Goal: Task Accomplishment & Management: Manage account settings

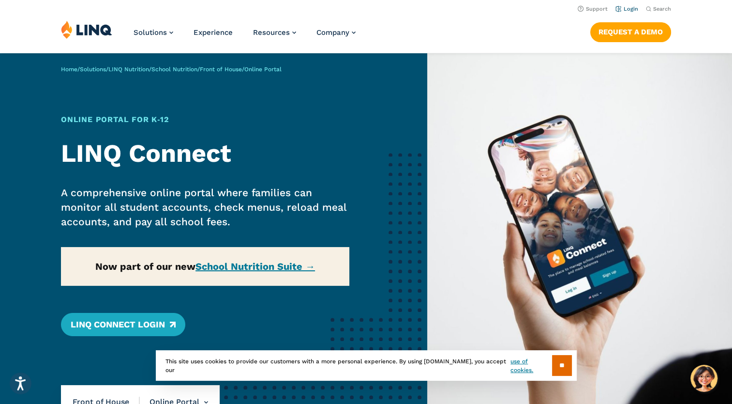
click at [627, 10] on link "Login" at bounding box center [627, 9] width 23 height 6
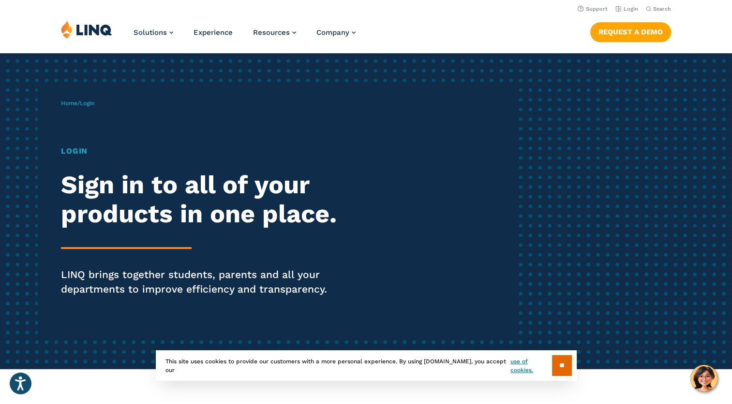
click at [85, 152] on h1 "Login" at bounding box center [202, 151] width 282 height 12
click at [107, 197] on h2 "Sign in to all of your products in one place." at bounding box center [202, 199] width 282 height 58
click at [94, 102] on span "Login" at bounding box center [87, 103] width 15 height 7
drag, startPoint x: 178, startPoint y: 278, endPoint x: 163, endPoint y: 256, distance: 27.1
click at [163, 256] on div "Login Sign in to all of your products in one place. LINQ brings together studen…" at bounding box center [202, 234] width 282 height 178
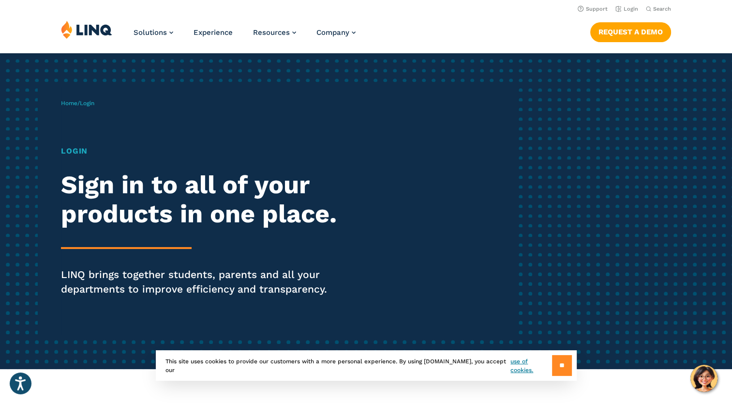
click at [554, 363] on input "**" at bounding box center [562, 365] width 20 height 21
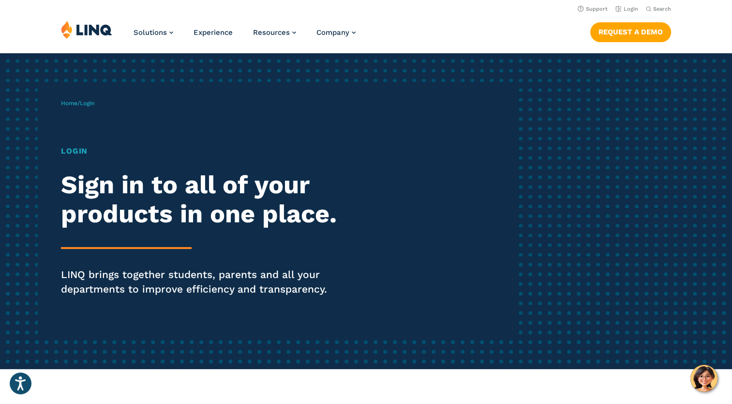
click at [88, 104] on span "Login" at bounding box center [87, 103] width 15 height 7
click at [71, 147] on h1 "Login" at bounding box center [202, 151] width 282 height 12
click at [80, 152] on h1 "Login" at bounding box center [202, 151] width 282 height 12
click at [108, 150] on h1 "Login" at bounding box center [202, 151] width 282 height 12
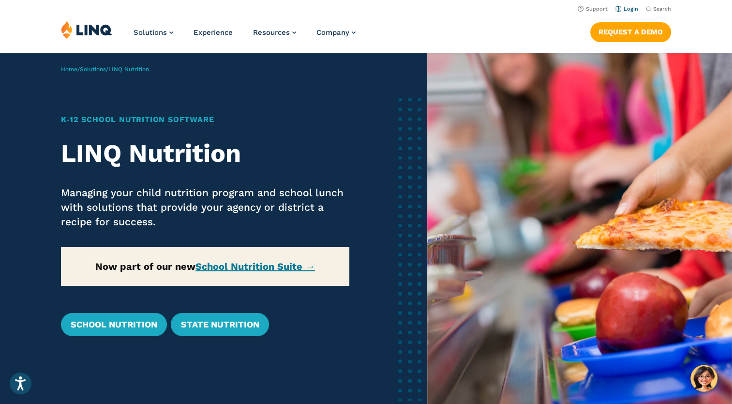
click at [620, 7] on link "Login" at bounding box center [627, 9] width 23 height 6
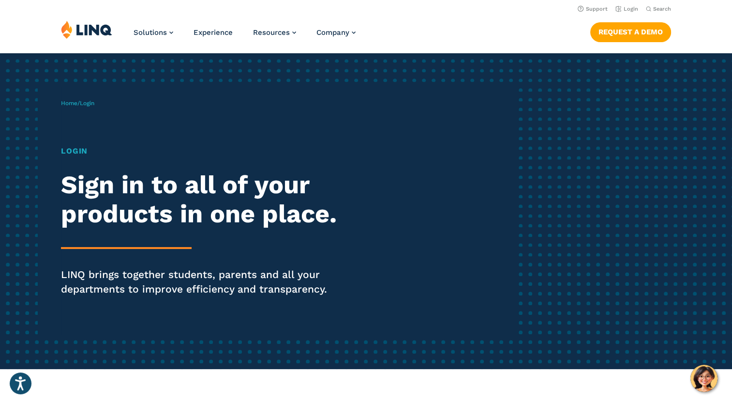
click at [139, 217] on h2 "Sign in to all of your products in one place." at bounding box center [202, 199] width 282 height 58
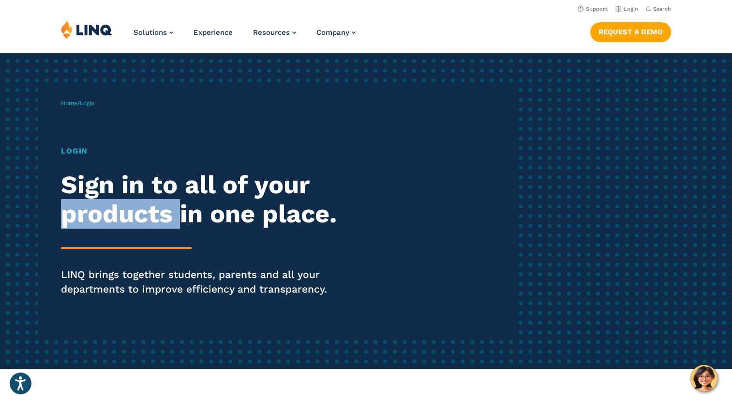
click at [139, 217] on h2 "Sign in to all of your products in one place." at bounding box center [202, 199] width 282 height 58
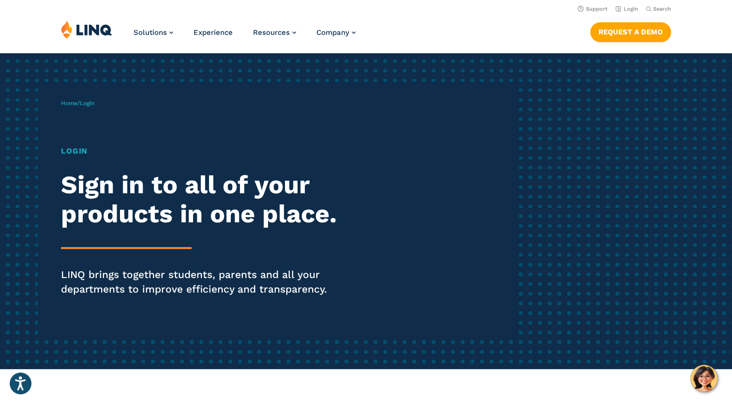
click at [72, 147] on h1 "Login" at bounding box center [202, 151] width 282 height 12
click at [93, 155] on h1 "Login" at bounding box center [202, 151] width 282 height 12
click at [91, 96] on div "Home / Login Login Sign in to all of your products in one place. LINQ brings to…" at bounding box center [289, 211] width 457 height 248
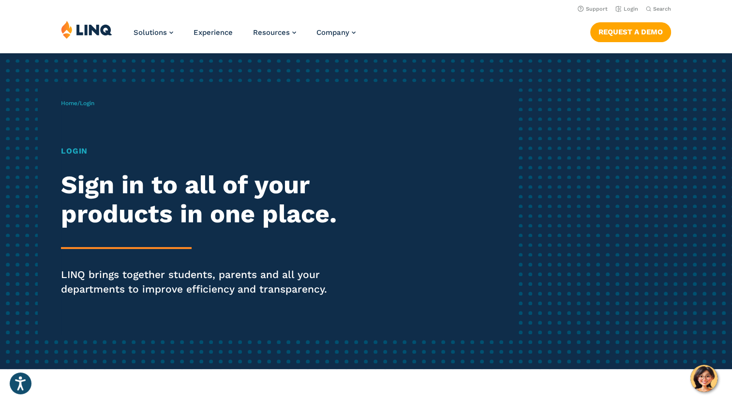
click at [92, 102] on span "Login" at bounding box center [87, 103] width 15 height 7
